Goal: Complete application form: Complete application form

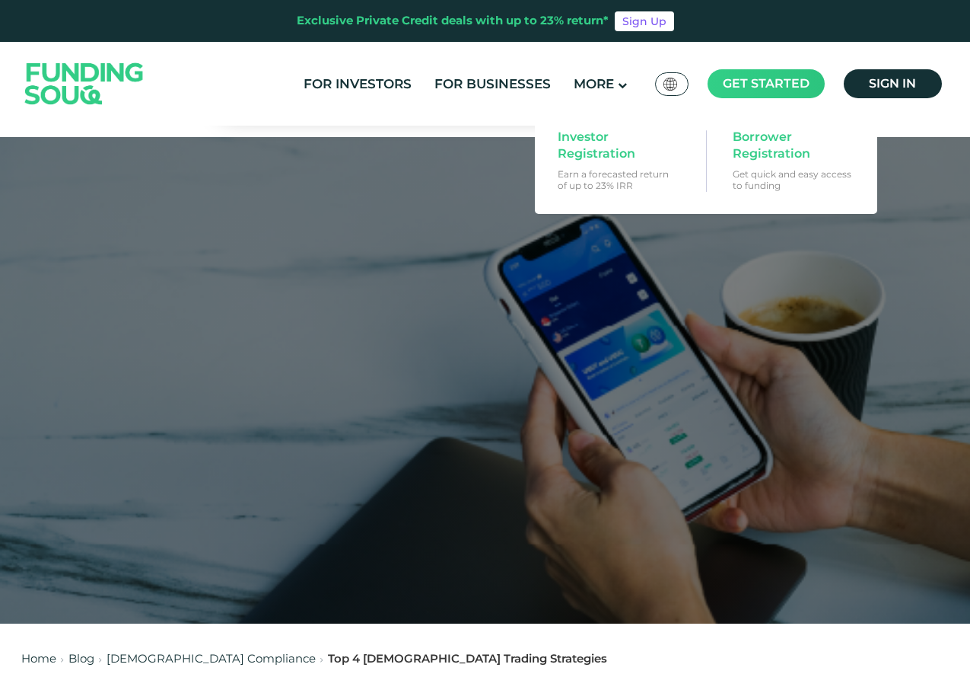
click at [796, 86] on span "Get started" at bounding box center [766, 83] width 87 height 14
click at [764, 152] on span "Borrower Registration" at bounding box center [791, 145] width 117 height 33
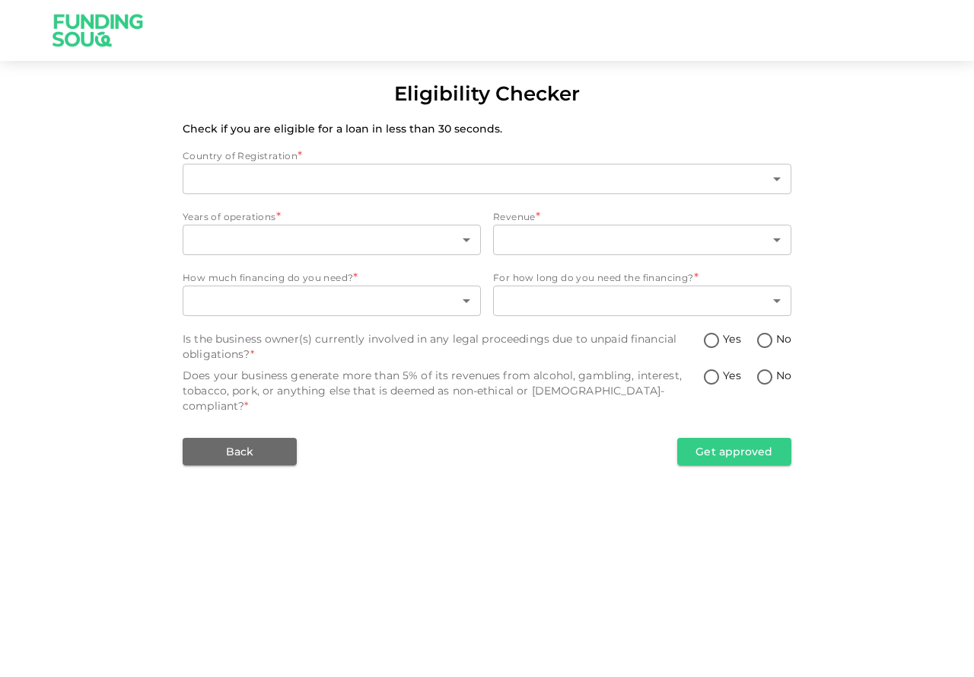
type input "1"
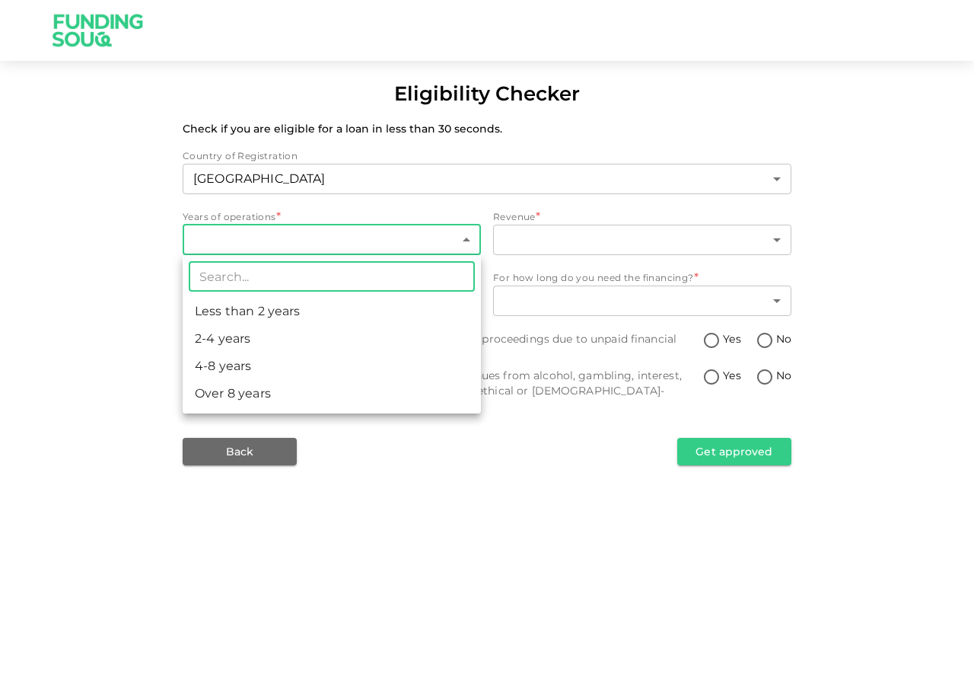
click at [464, 240] on body "Eligibility Checker Check if you are eligible for a loan in less than 30 second…" at bounding box center [487, 338] width 974 height 677
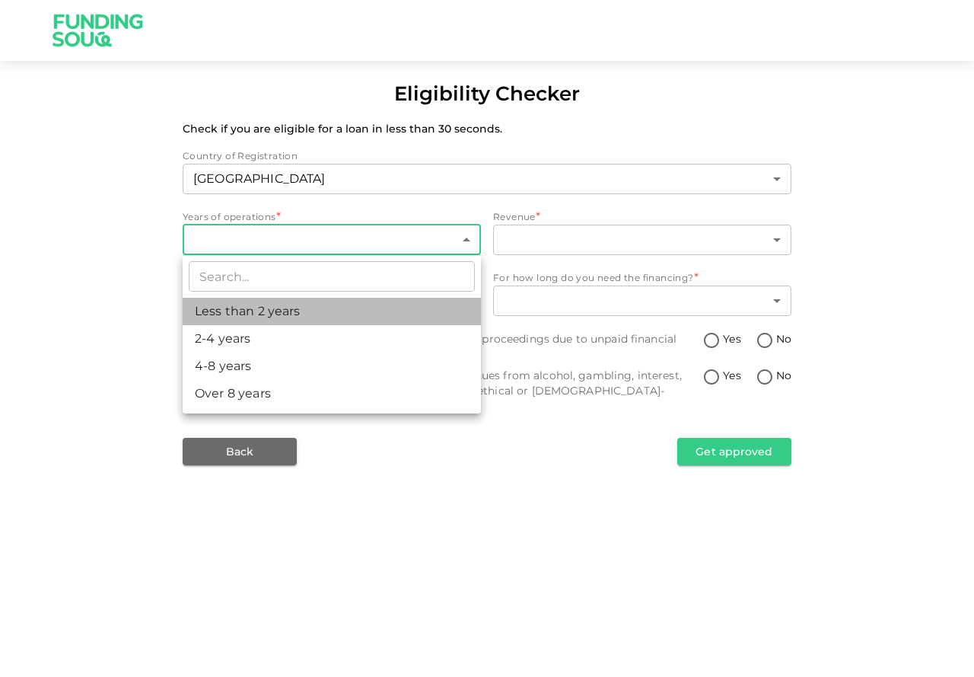
click at [293, 319] on li "Less than 2 years" at bounding box center [332, 311] width 298 height 27
type input "1"
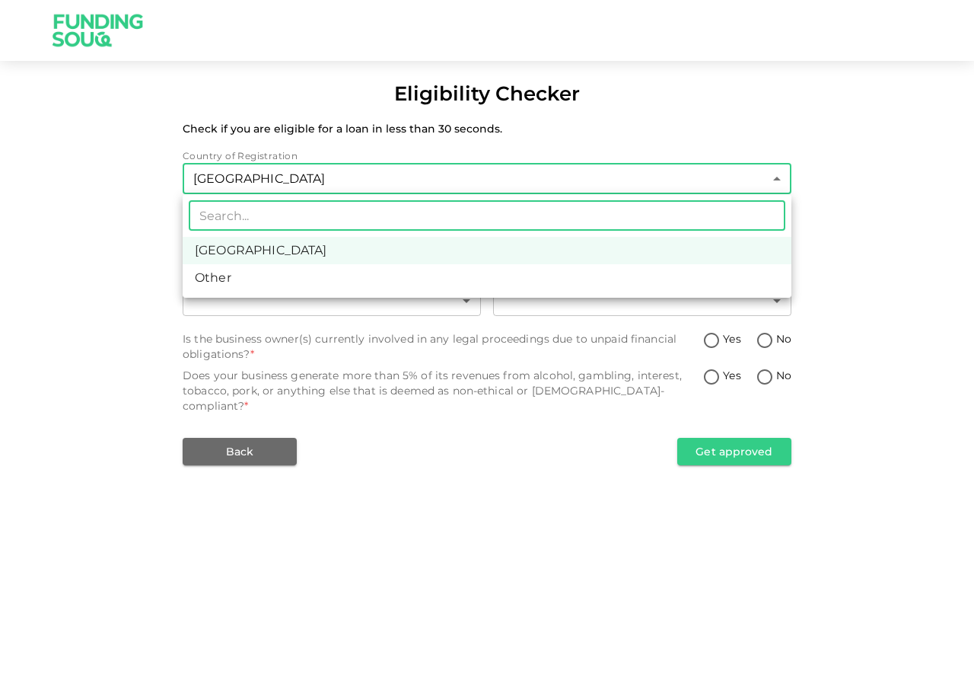
click at [766, 167] on body "Eligibility Checker Check if you are eligible for a loan in less than 30 second…" at bounding box center [487, 338] width 974 height 677
click at [766, 167] on div at bounding box center [487, 338] width 974 height 677
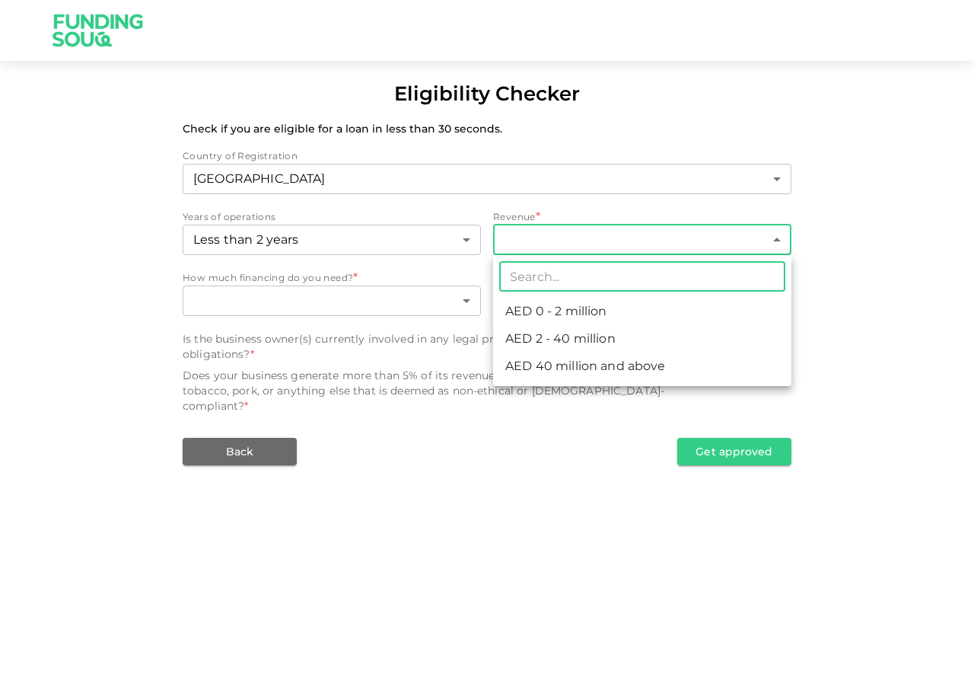
click at [778, 237] on body "Eligibility Checker Check if you are eligible for a loan in less than 30 second…" at bounding box center [487, 338] width 974 height 677
click at [630, 318] on li "AED 0 - 2 million" at bounding box center [642, 311] width 298 height 27
type input "1"
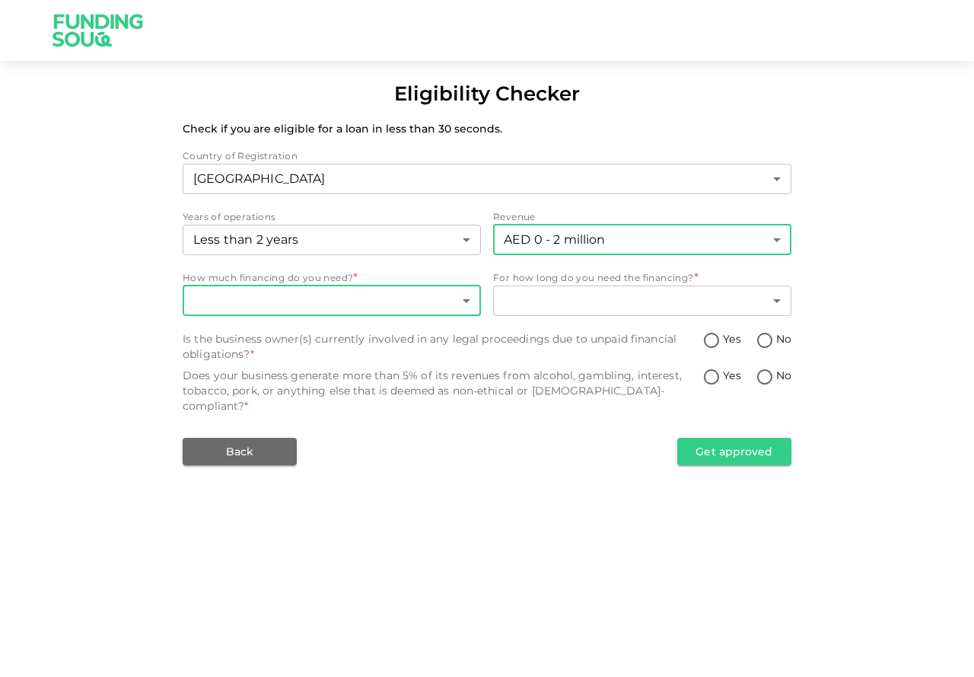
click at [467, 301] on body "Eligibility Checker Check if you are eligible for a loan in less than 30 second…" at bounding box center [487, 338] width 974 height 677
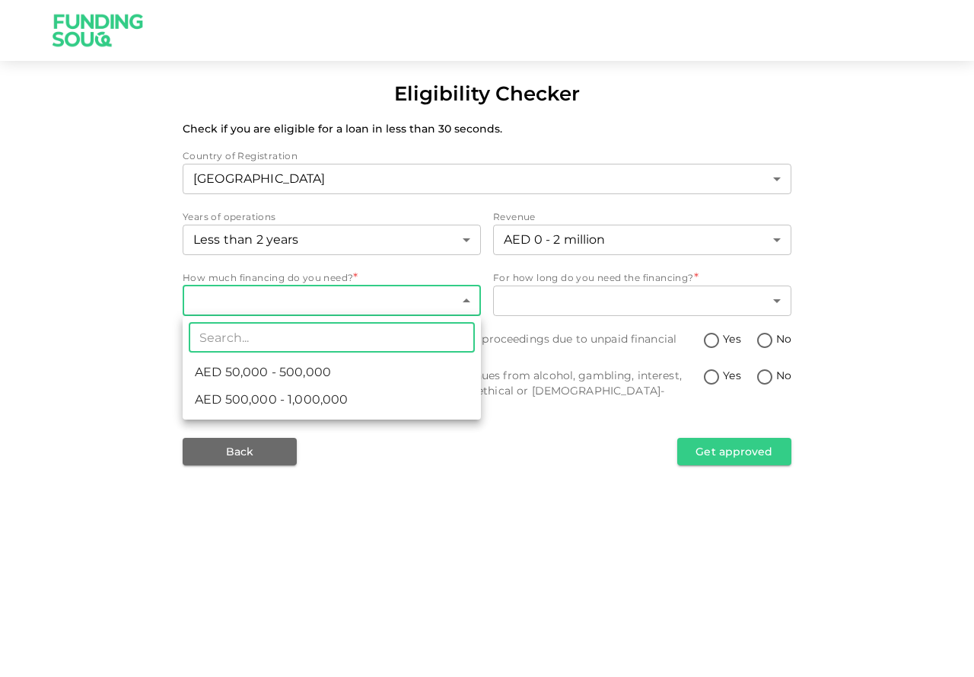
click at [370, 376] on li "AED 50,000 - 500,000" at bounding box center [332, 371] width 298 height 27
type input "1"
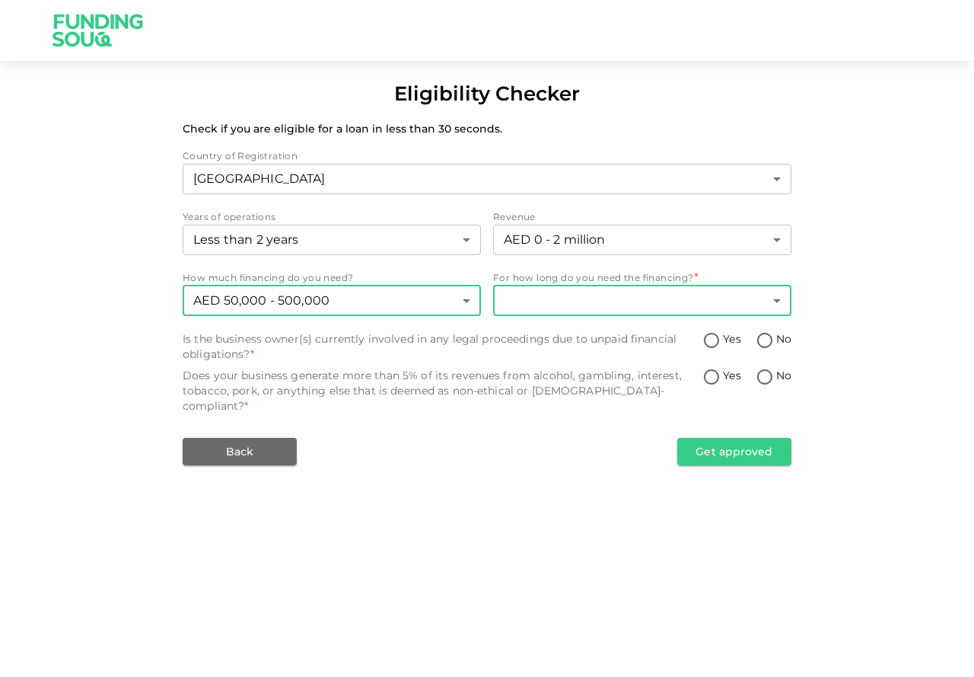
click at [780, 303] on body "Eligibility Checker Check if you are eligible for a loan in less than 30 second…" at bounding box center [487, 338] width 974 height 677
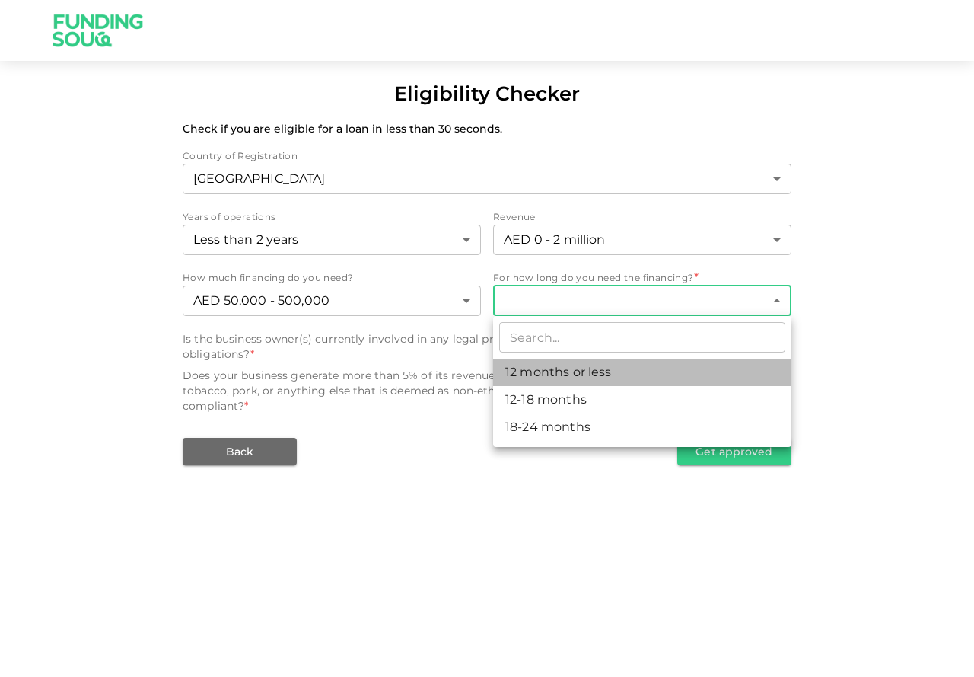
click at [604, 369] on li "12 months or less" at bounding box center [642, 371] width 298 height 27
type input "1"
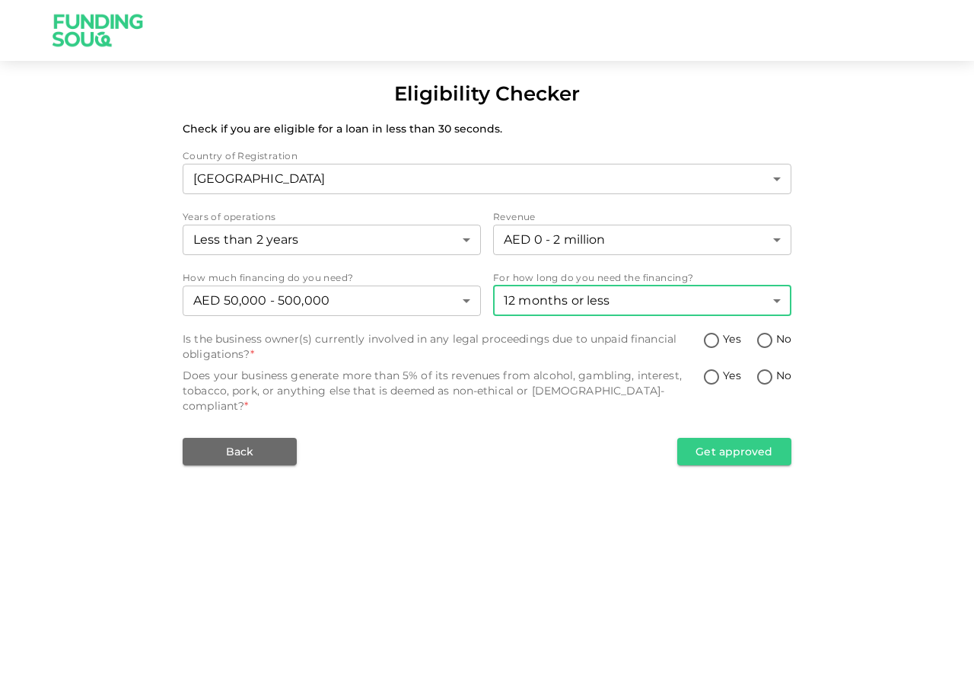
click at [715, 342] on input "Yes" at bounding box center [711, 341] width 23 height 21
radio input "true"
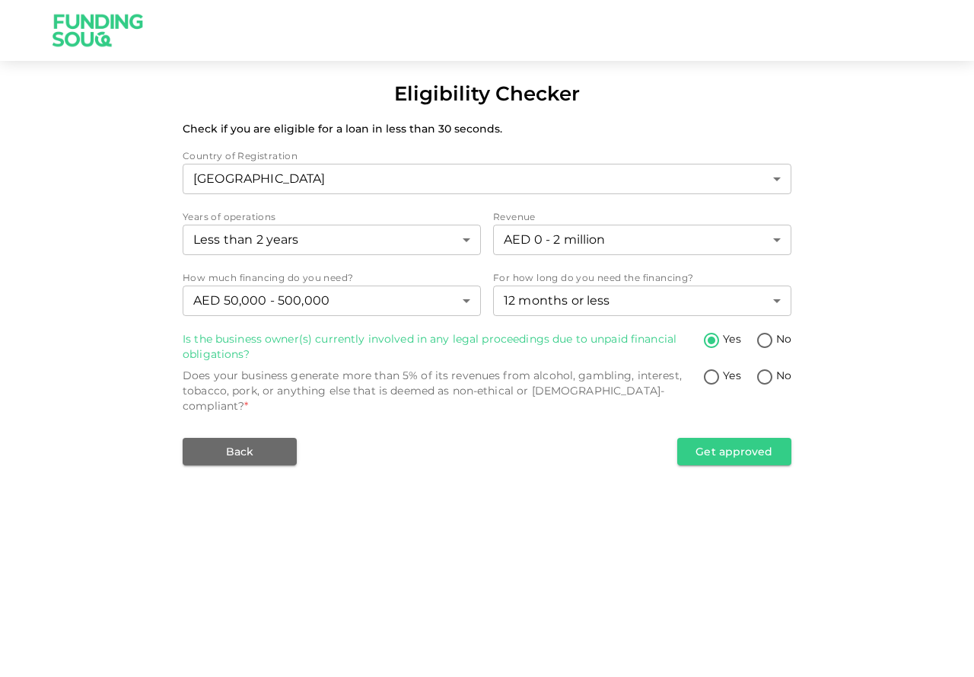
click at [712, 374] on input "Yes" at bounding box center [711, 378] width 23 height 21
radio input "true"
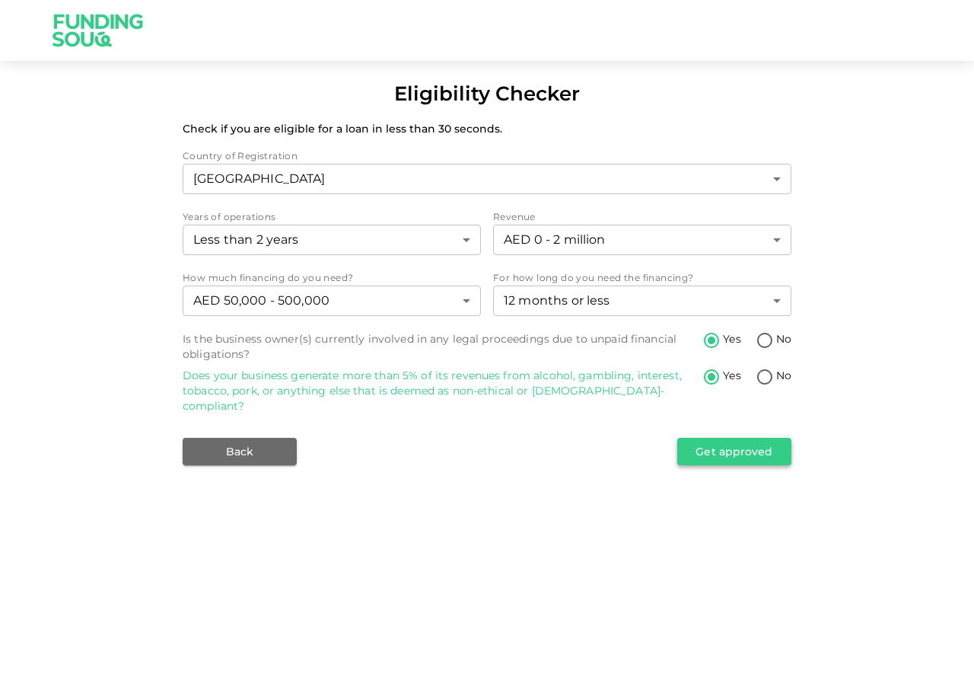
click at [711, 438] on button "Get approved" at bounding box center [734, 451] width 114 height 27
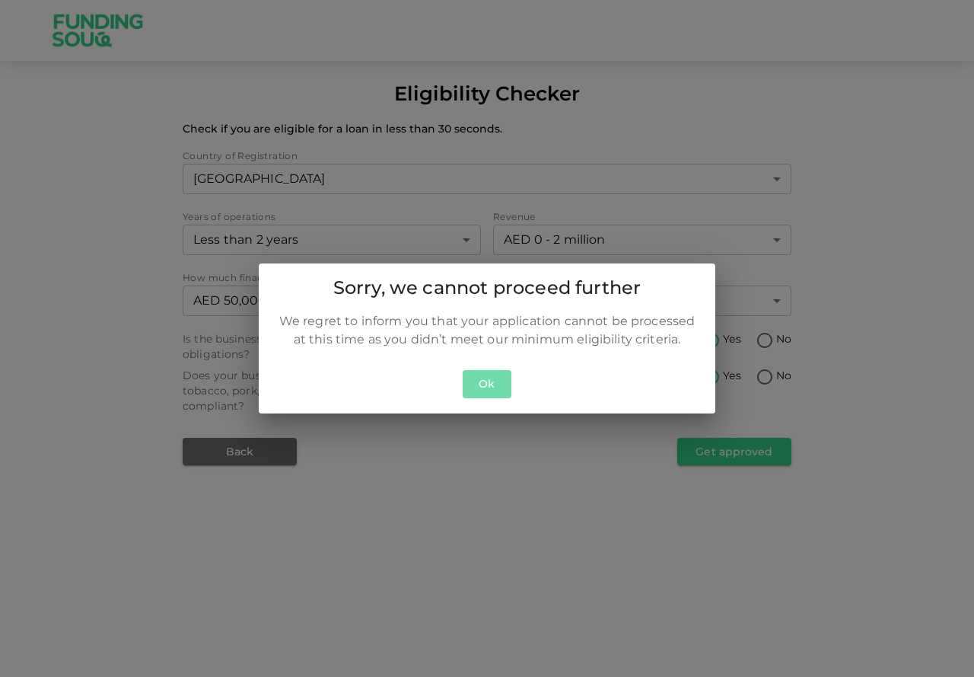
click at [496, 374] on button "Ok" at bounding box center [487, 384] width 49 height 28
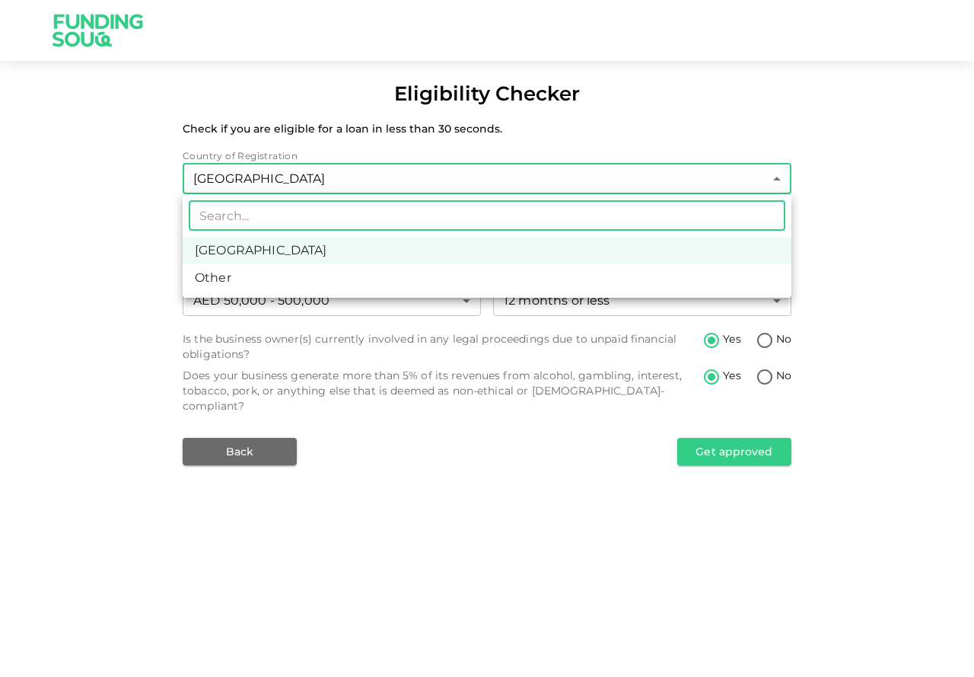
click at [774, 183] on body "Eligibility Checker Check if you are eligible for a loan in less than 30 second…" at bounding box center [487, 338] width 974 height 677
click at [295, 279] on li "Other" at bounding box center [487, 277] width 609 height 27
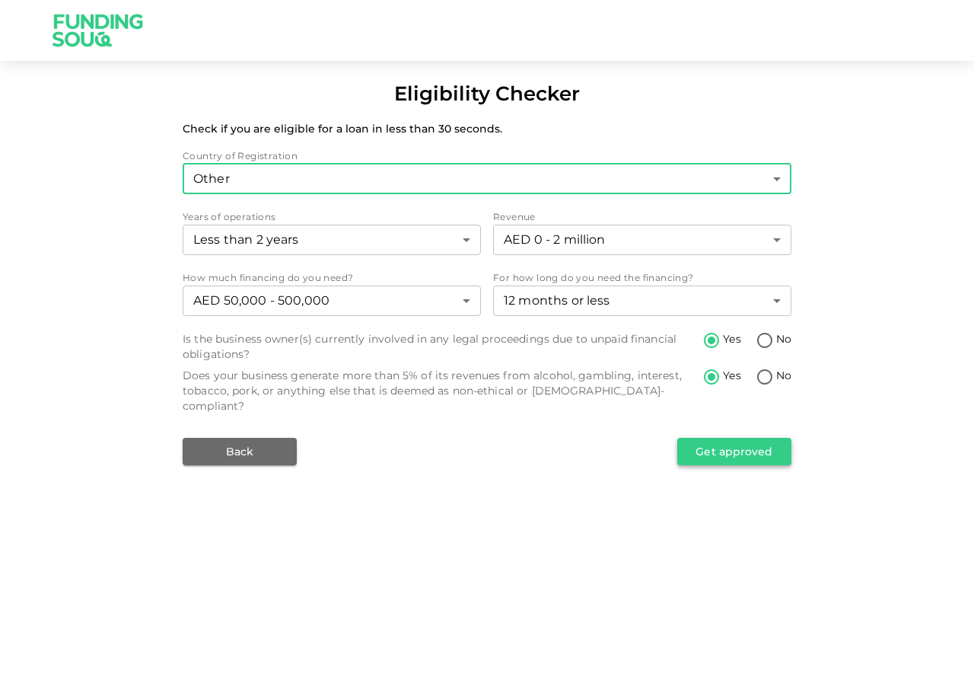
click at [736, 438] on button "Get approved" at bounding box center [734, 451] width 114 height 27
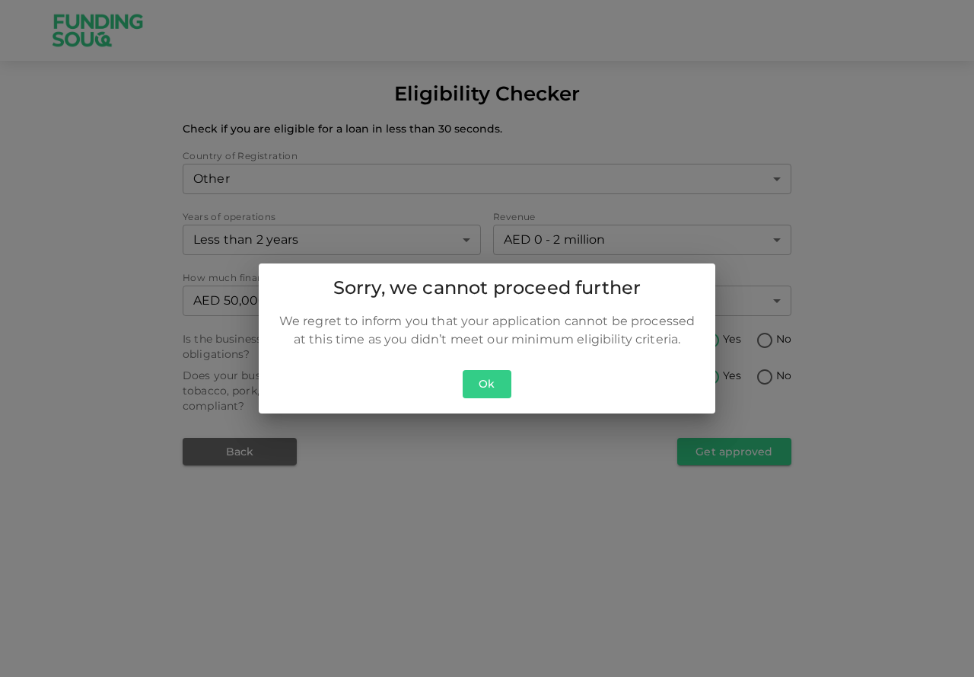
click at [495, 378] on button "Ok" at bounding box center [487, 384] width 49 height 28
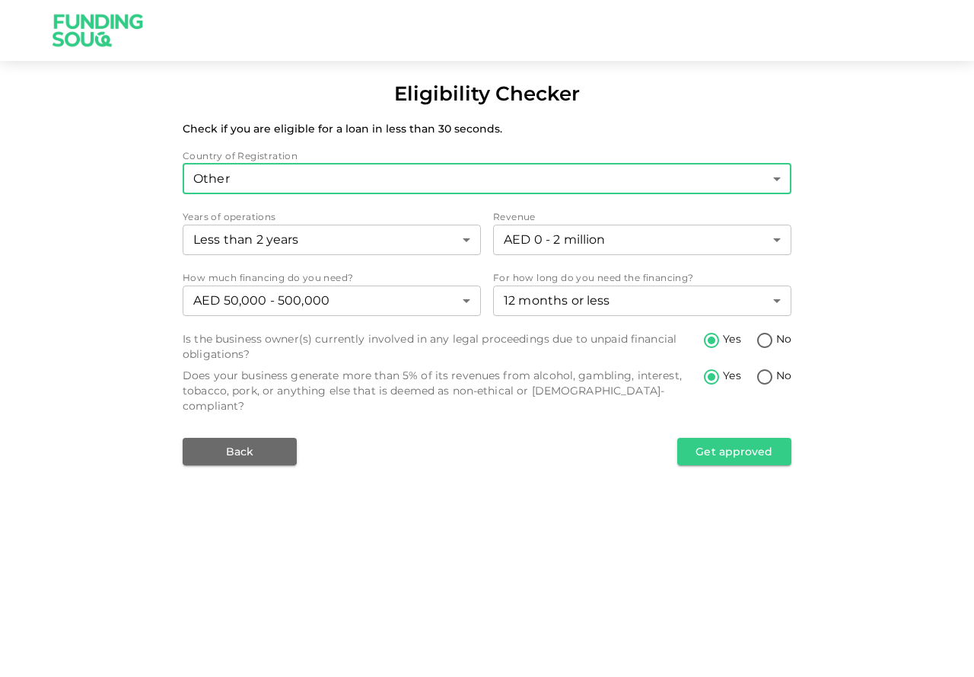
click at [718, 181] on body "Eligibility Checker Check if you are eligible for a loan in less than 30 second…" at bounding box center [487, 338] width 974 height 677
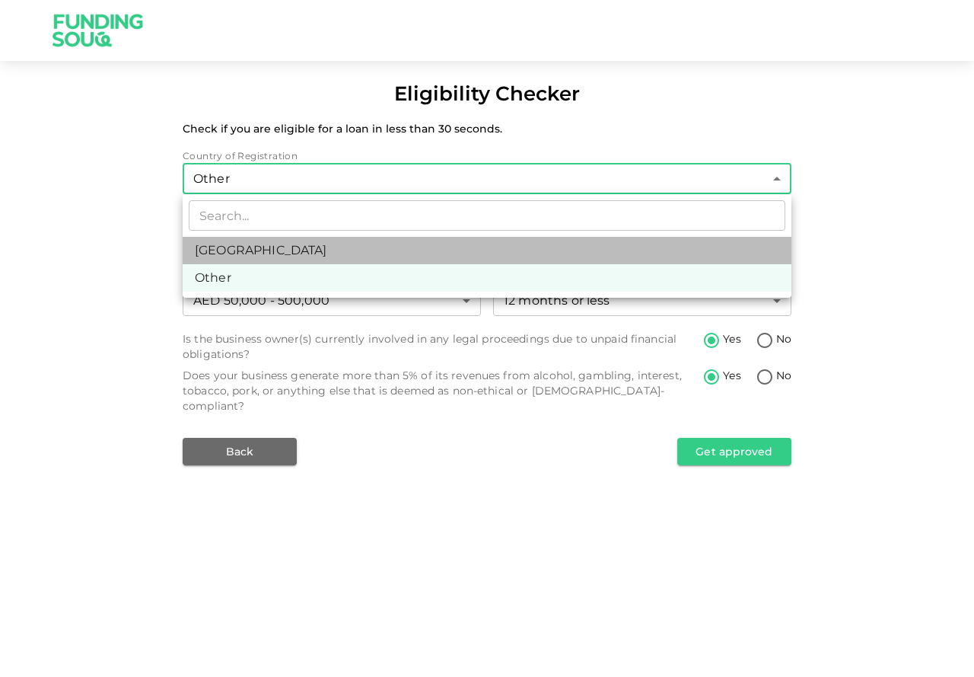
click at [400, 247] on li "[GEOGRAPHIC_DATA]" at bounding box center [487, 250] width 609 height 27
type input "1"
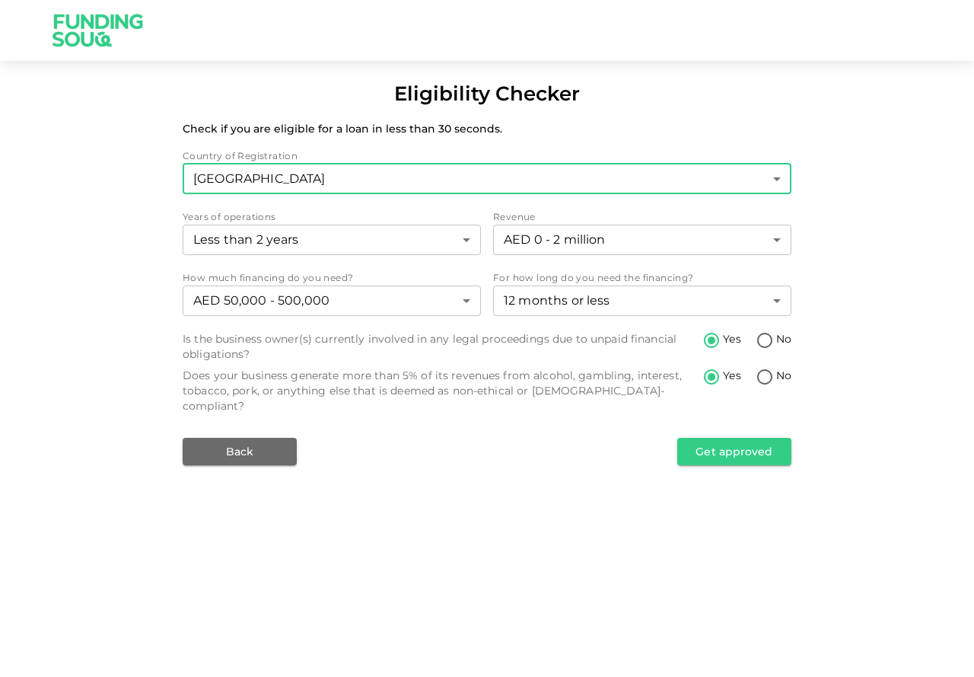
click at [377, 174] on body "Eligibility Checker Check if you are eligible for a loan in less than 30 second…" at bounding box center [487, 338] width 974 height 677
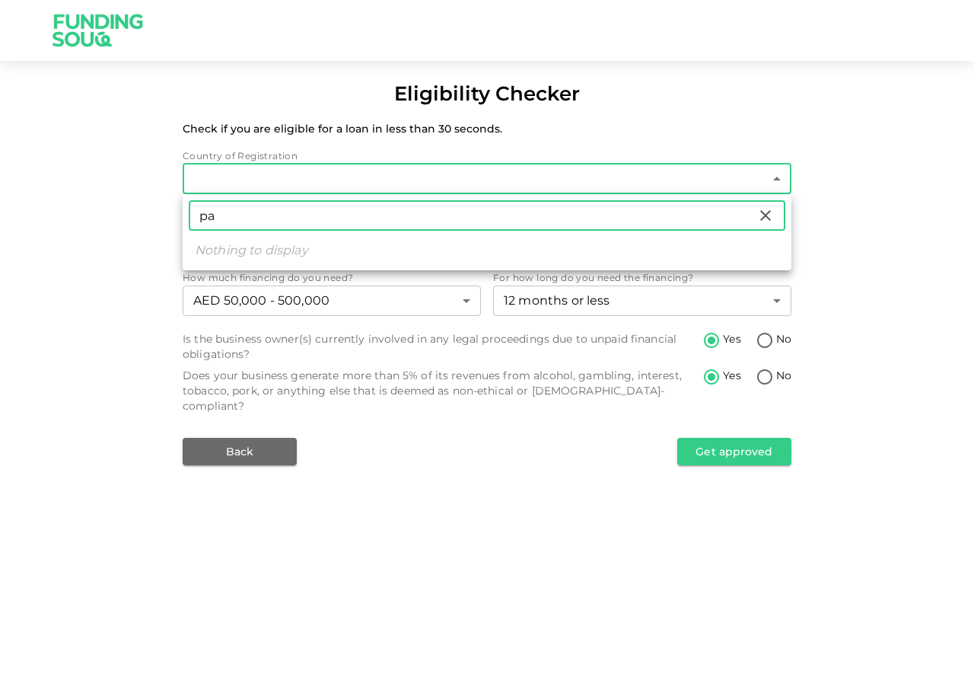
type input "p"
